Goal: Transaction & Acquisition: Book appointment/travel/reservation

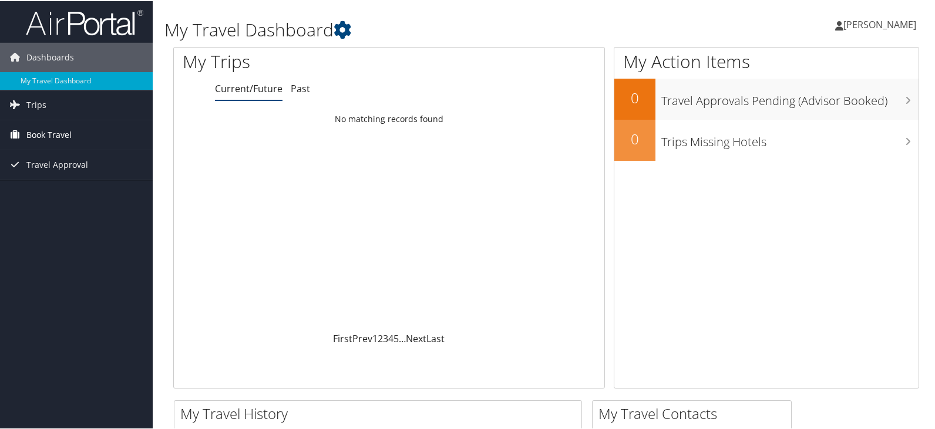
click at [52, 129] on span "Book Travel" at bounding box center [48, 133] width 45 height 29
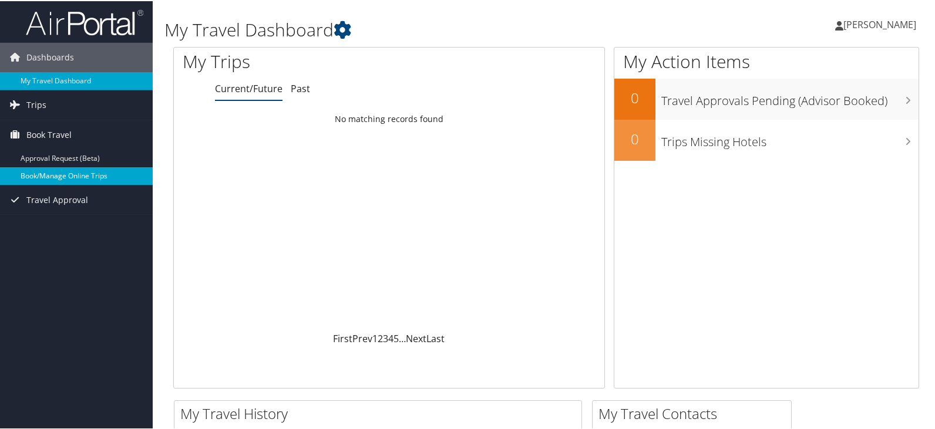
click at [83, 174] on link "Book/Manage Online Trips" at bounding box center [76, 175] width 153 height 18
click at [851, 22] on span "[PERSON_NAME]" at bounding box center [879, 23] width 73 height 13
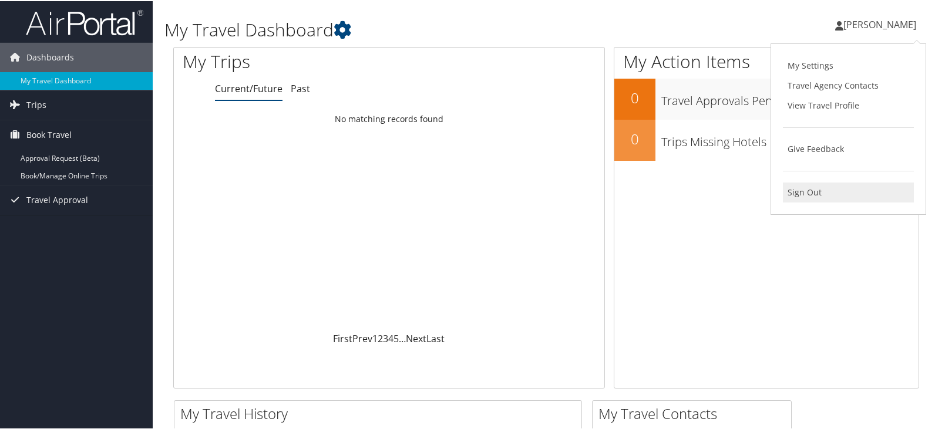
click at [790, 195] on link "Sign Out" at bounding box center [847, 191] width 131 height 20
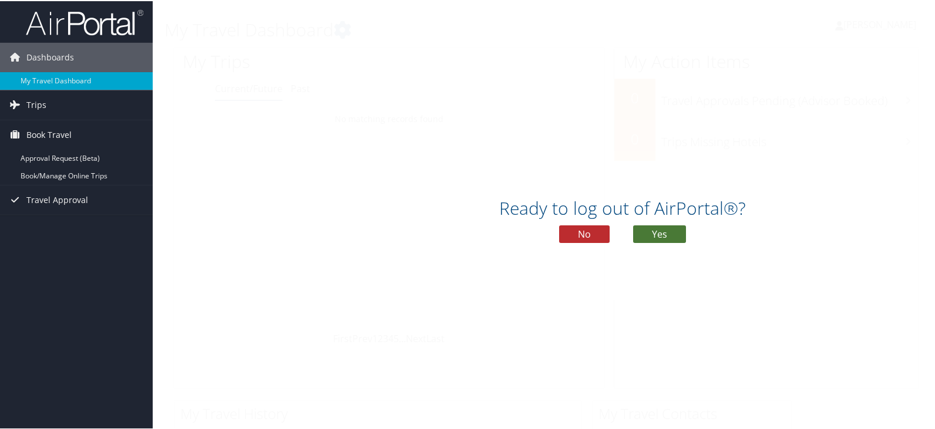
click at [662, 234] on button "Yes" at bounding box center [659, 233] width 53 height 18
